Goal: Find specific page/section: Find specific page/section

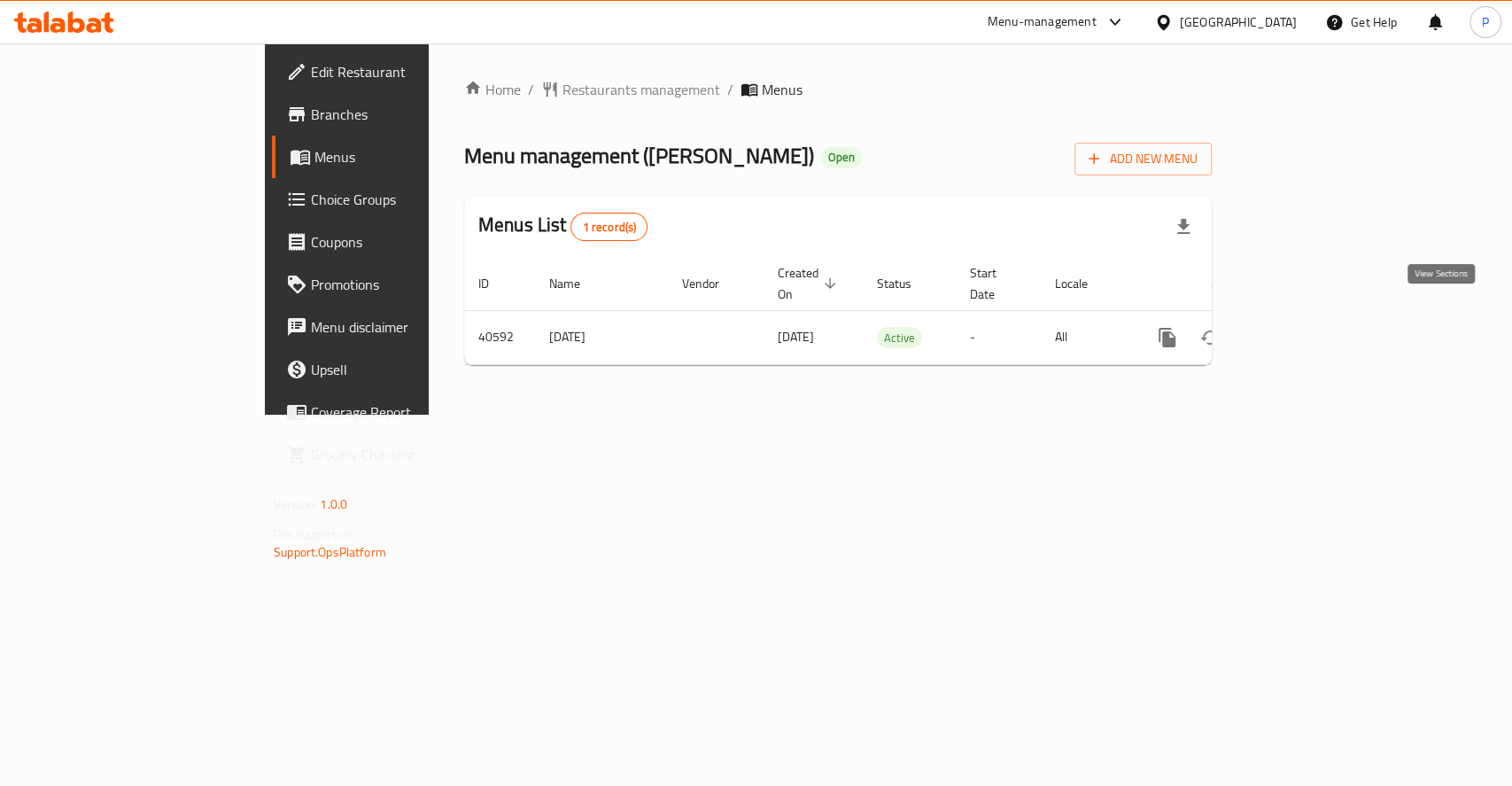
click at [1306, 326] on icon "enhanced table" at bounding box center [1295, 337] width 21 height 21
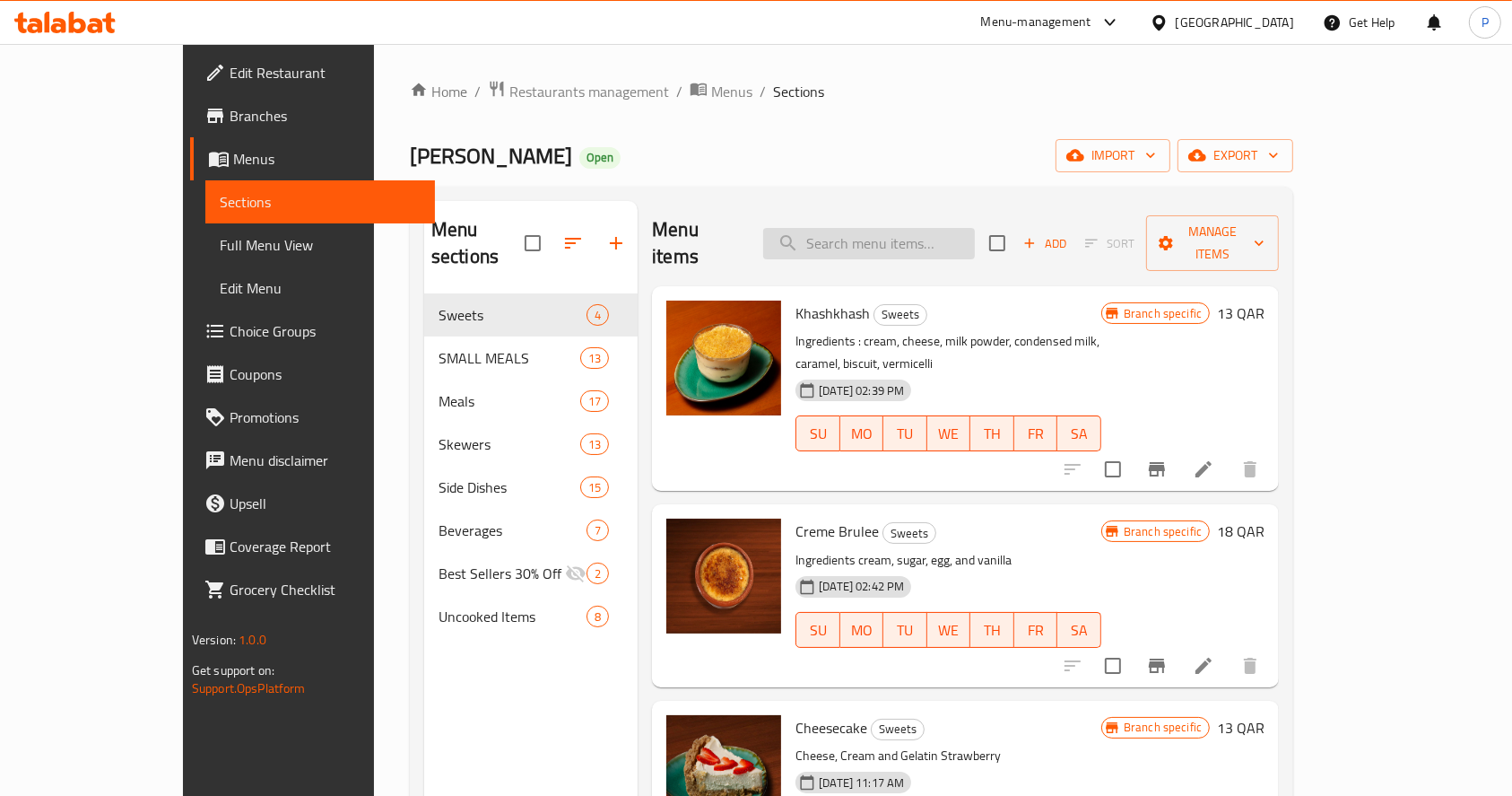
click at [898, 228] on input "search" at bounding box center [869, 243] width 212 height 32
paste input "Mutton [PERSON_NAME] medium"
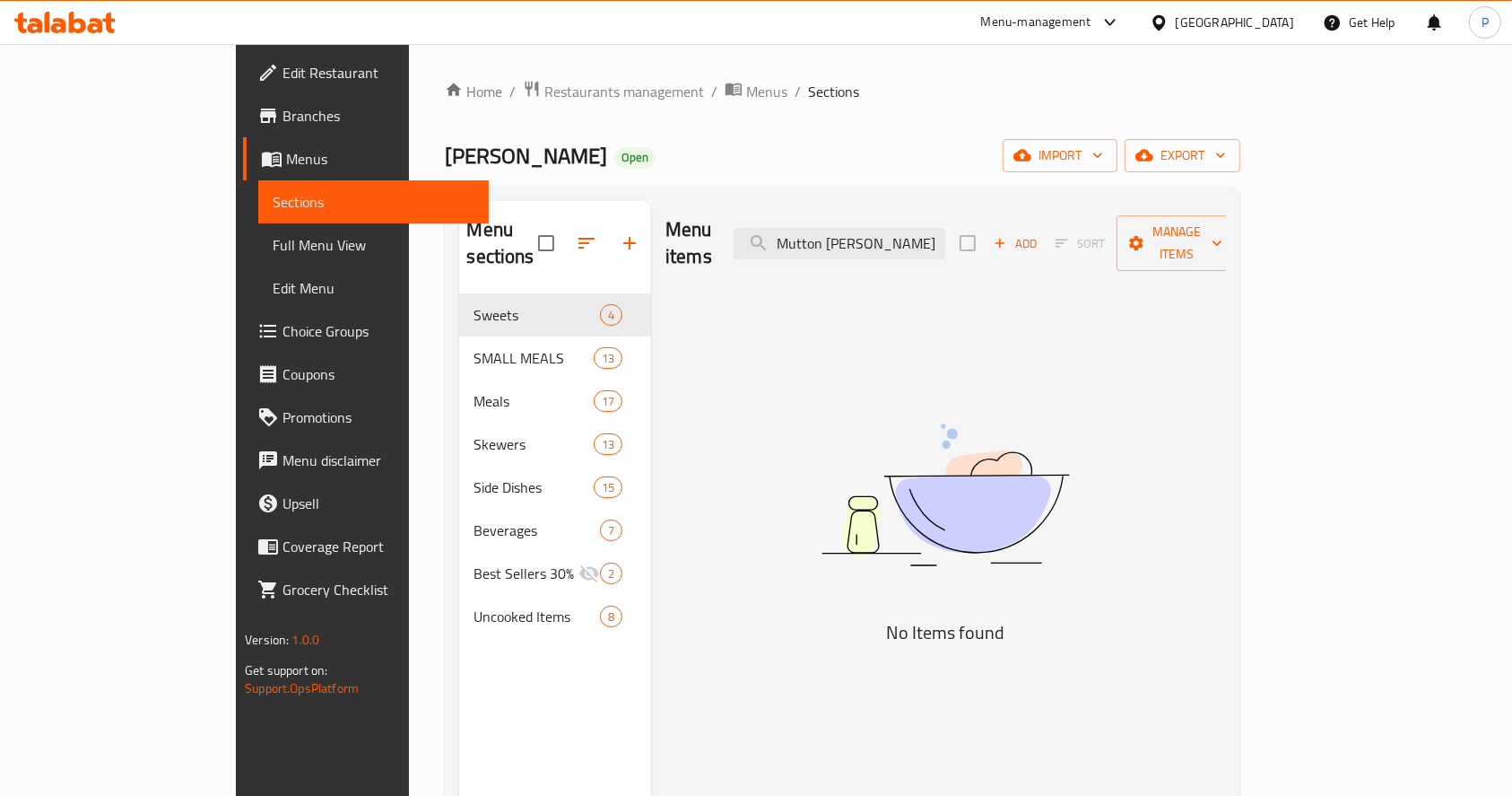
drag, startPoint x: 911, startPoint y: 225, endPoint x: 1128, endPoint y: 242, distance: 217.7
click at [1128, 242] on div "Menu items Mutton [PERSON_NAME] medium Add Sort Manage items" at bounding box center [946, 243] width 561 height 85
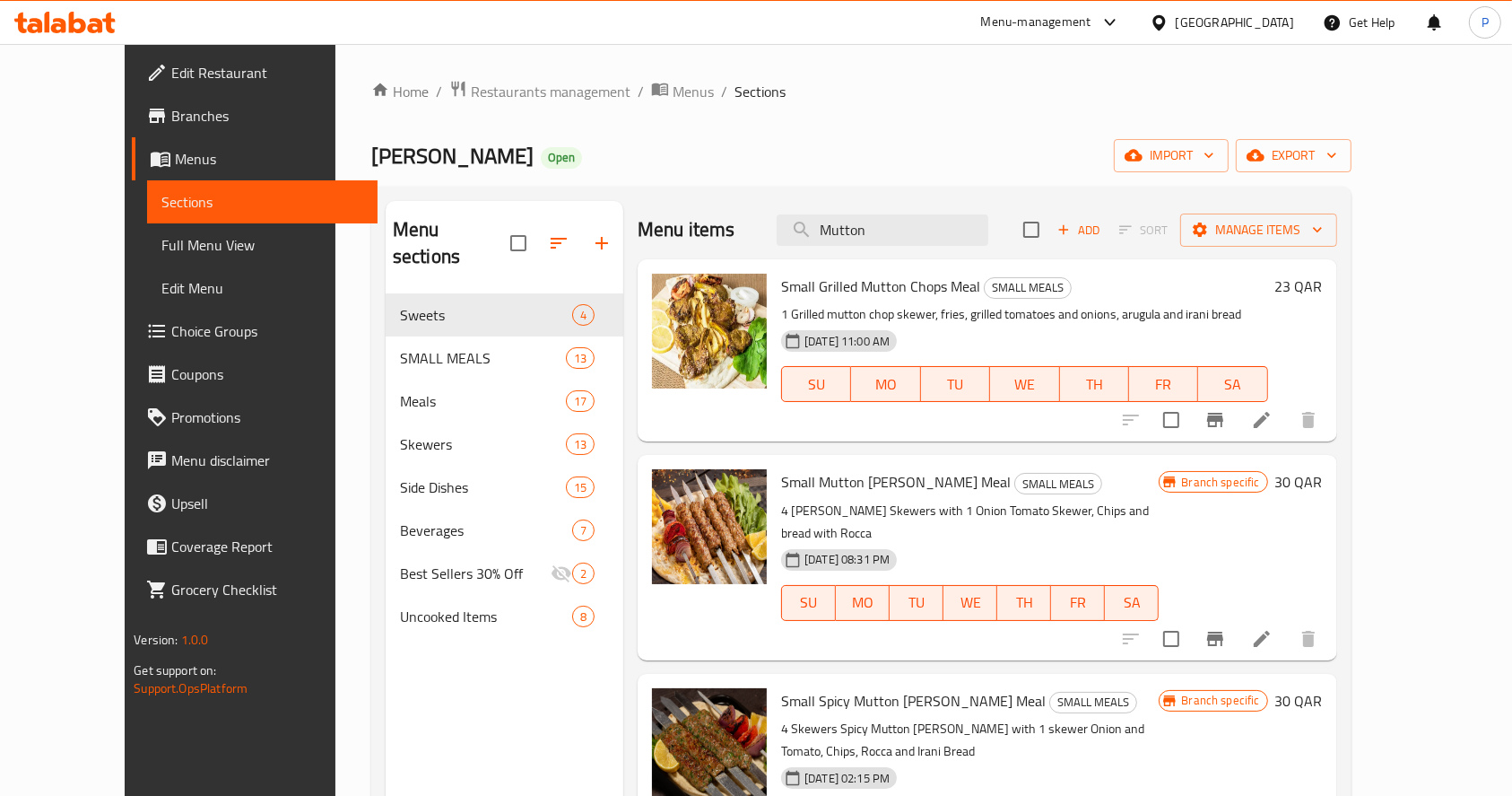
drag, startPoint x: 950, startPoint y: 234, endPoint x: 736, endPoint y: 223, distance: 214.3
click at [736, 223] on div "Menu items Mutton Add Sort Manage items" at bounding box center [987, 230] width 699 height 58
paste input "[PERSON_NAME] medium"
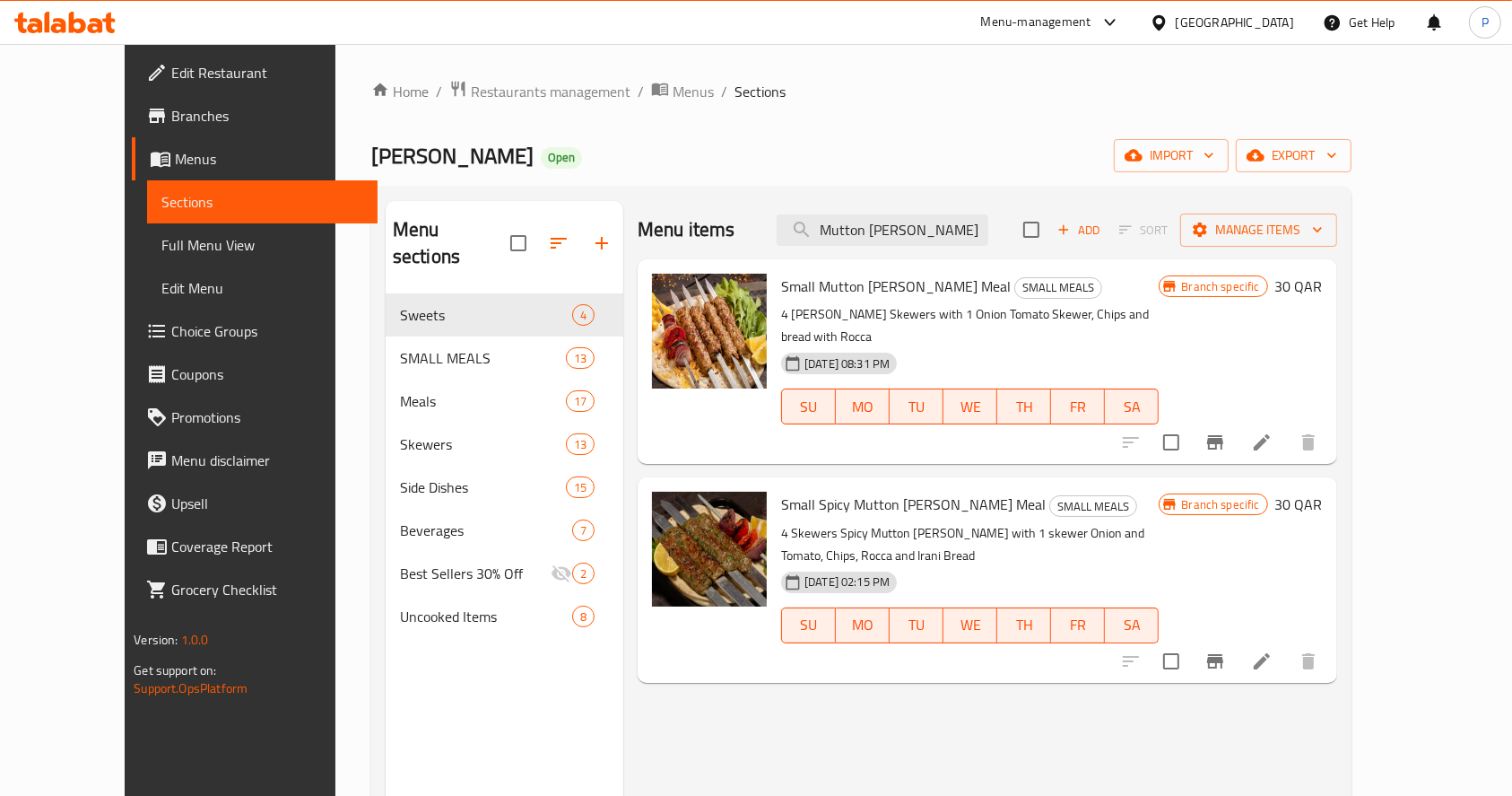
drag, startPoint x: 977, startPoint y: 241, endPoint x: 720, endPoint y: 234, distance: 257.1
click at [720, 234] on div "Menu items Mutton [PERSON_NAME] me Add Sort Manage items" at bounding box center [987, 230] width 699 height 58
paste input "Chicken Kofta Meal"
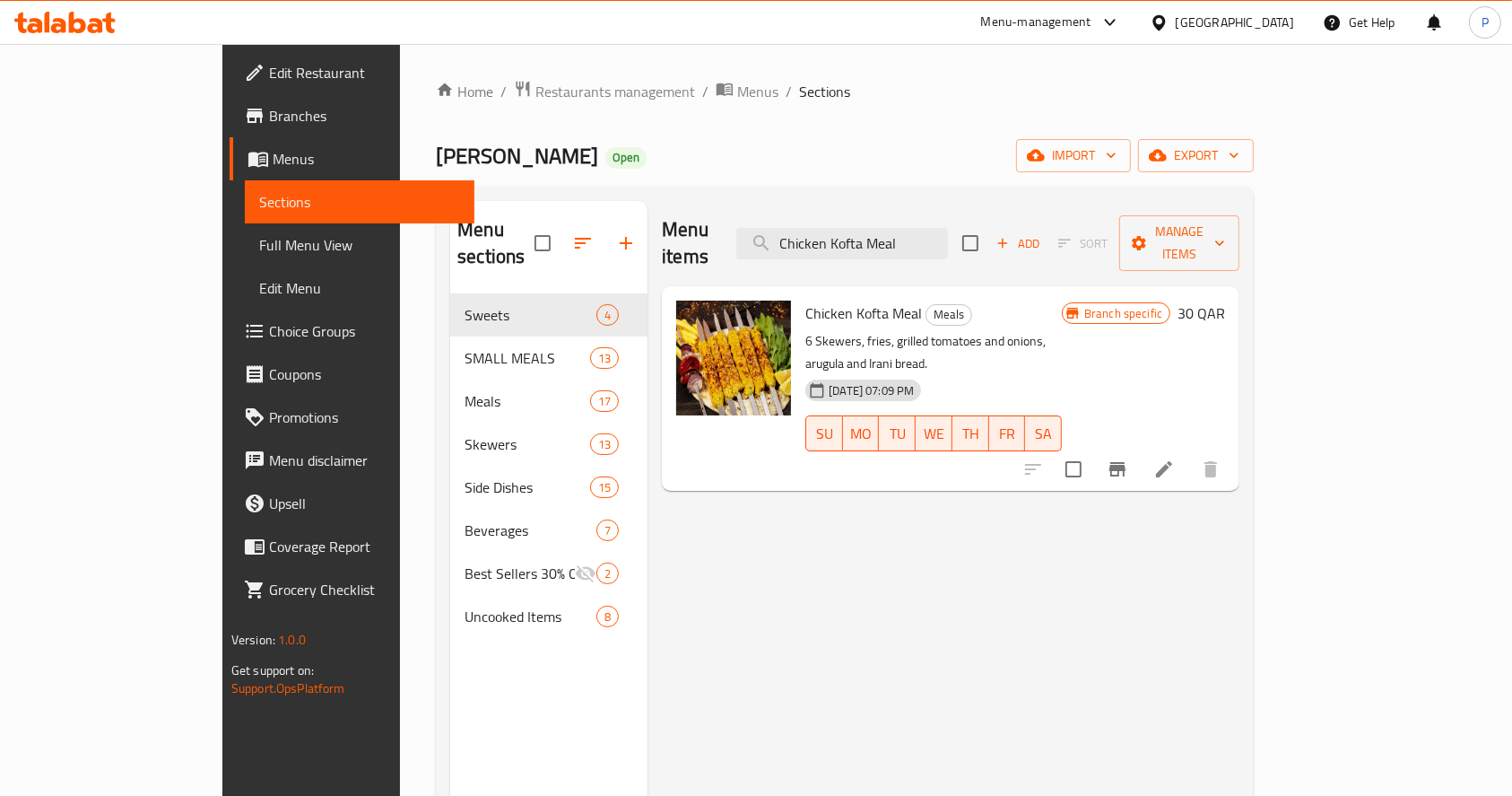
type input "Chicken Kofta Meal"
